Goal: Task Accomplishment & Management: Complete application form

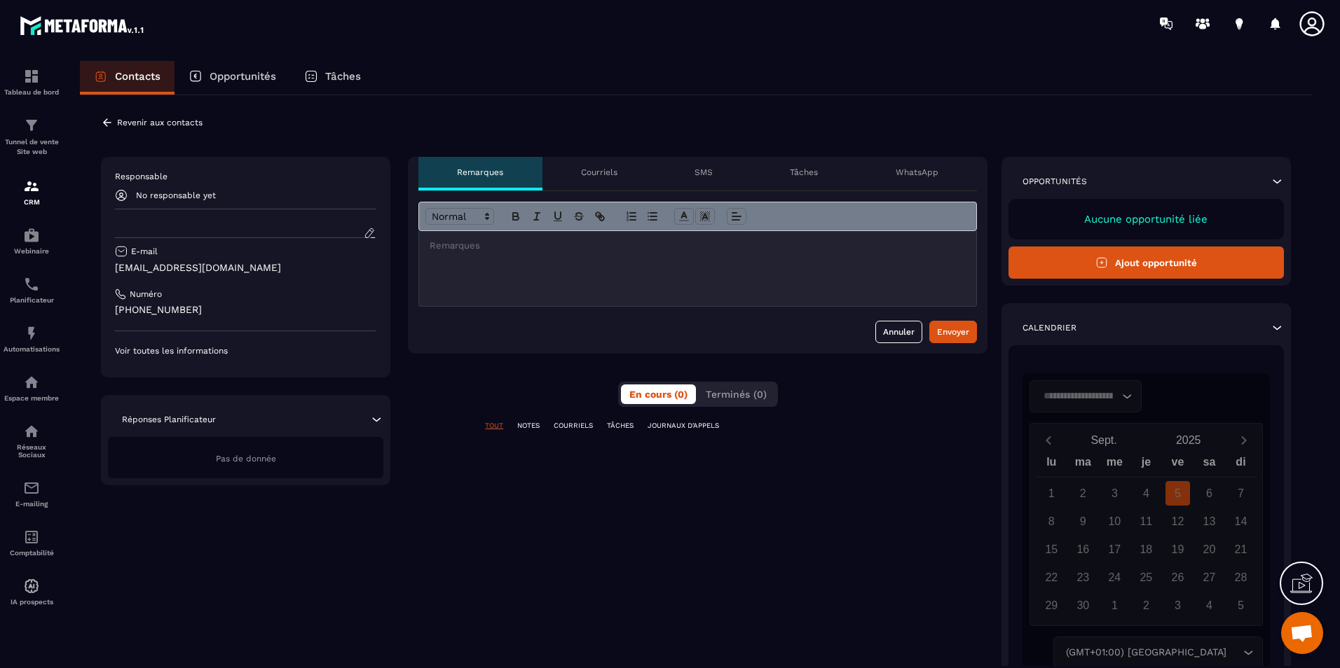
scroll to position [464, 0]
click at [1115, 263] on button "Ajout opportunité" at bounding box center [1145, 263] width 275 height 32
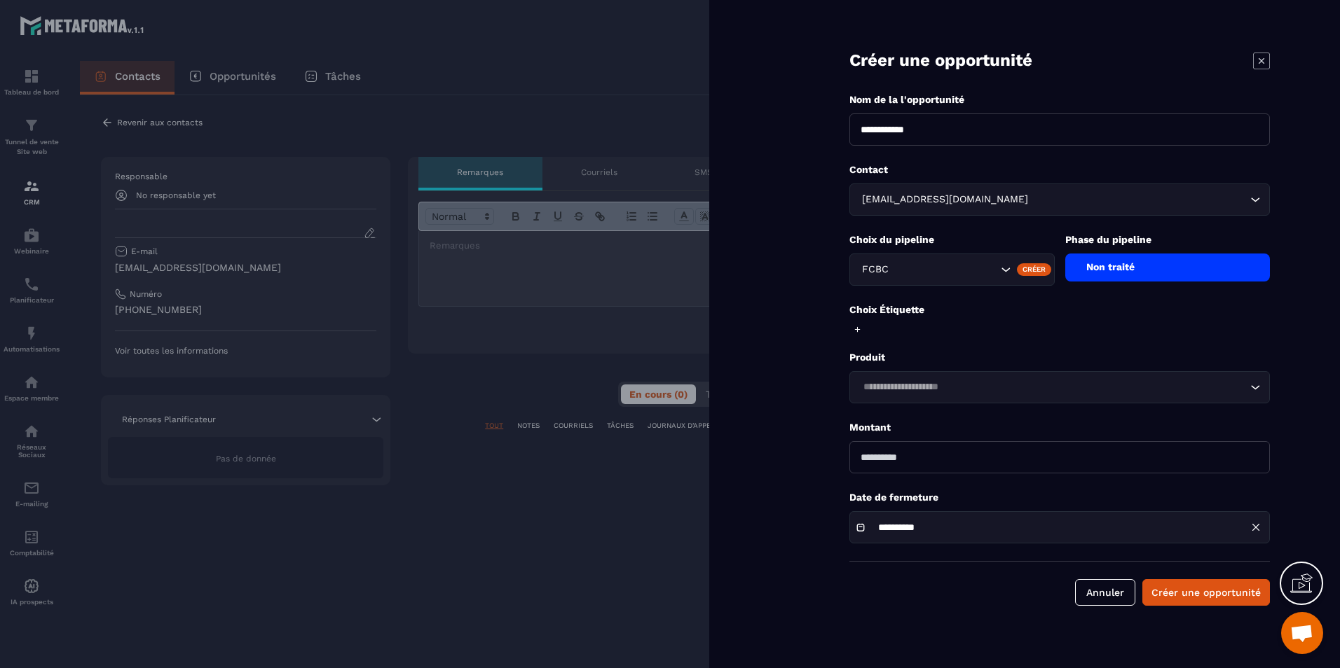
click at [1183, 262] on div "Non traité" at bounding box center [1167, 268] width 205 height 28
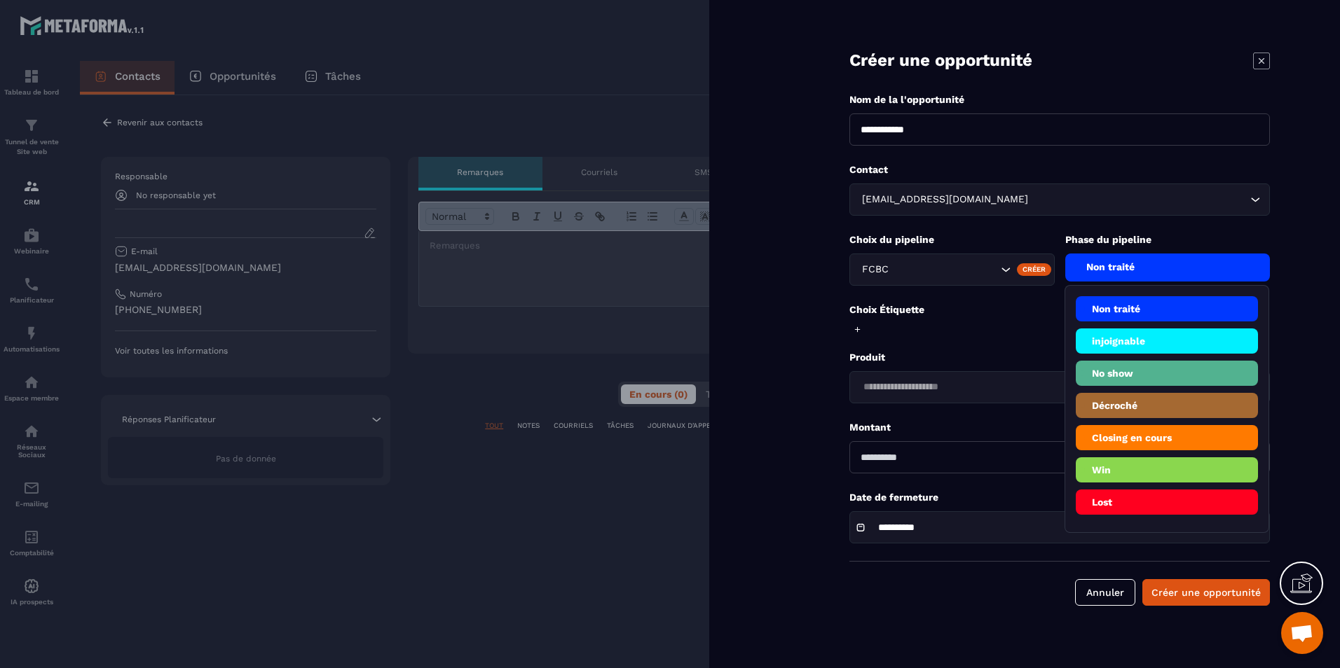
click at [1179, 505] on li "Lost" at bounding box center [1167, 502] width 183 height 25
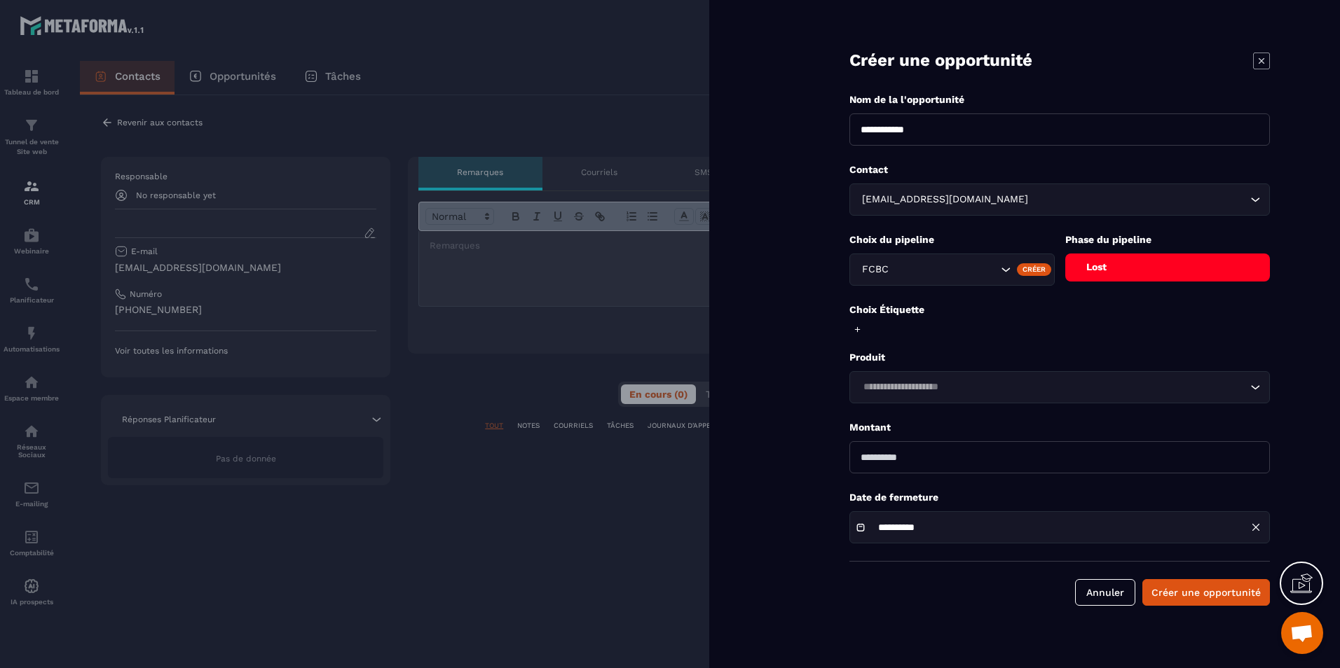
click at [924, 390] on input "Search for option" at bounding box center [1052, 387] width 388 height 15
click at [941, 355] on p "Produit" at bounding box center [1059, 357] width 420 height 13
click at [921, 461] on input "number" at bounding box center [1059, 457] width 420 height 32
type input "*"
click at [766, 473] on div "**********" at bounding box center [1024, 334] width 631 height 668
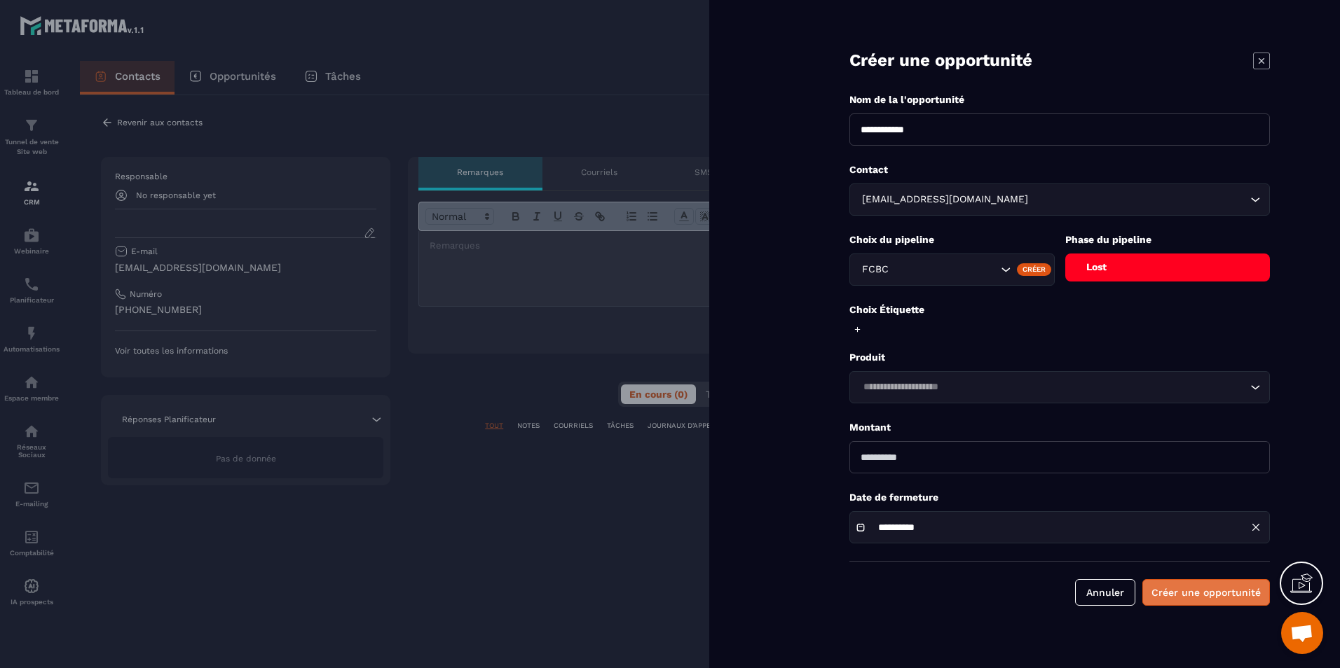
click at [1230, 596] on button "Créer une opportunité" at bounding box center [1206, 592] width 128 height 27
